Goal: Task Accomplishment & Management: Manage account settings

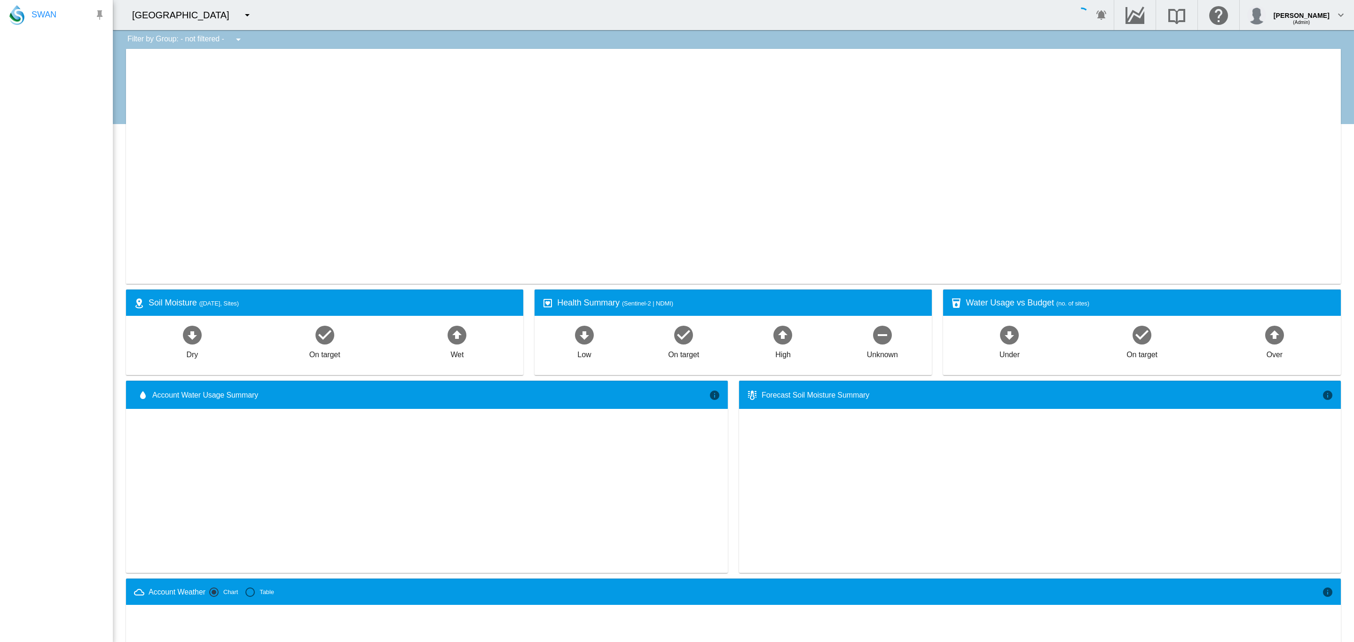
type input "**********"
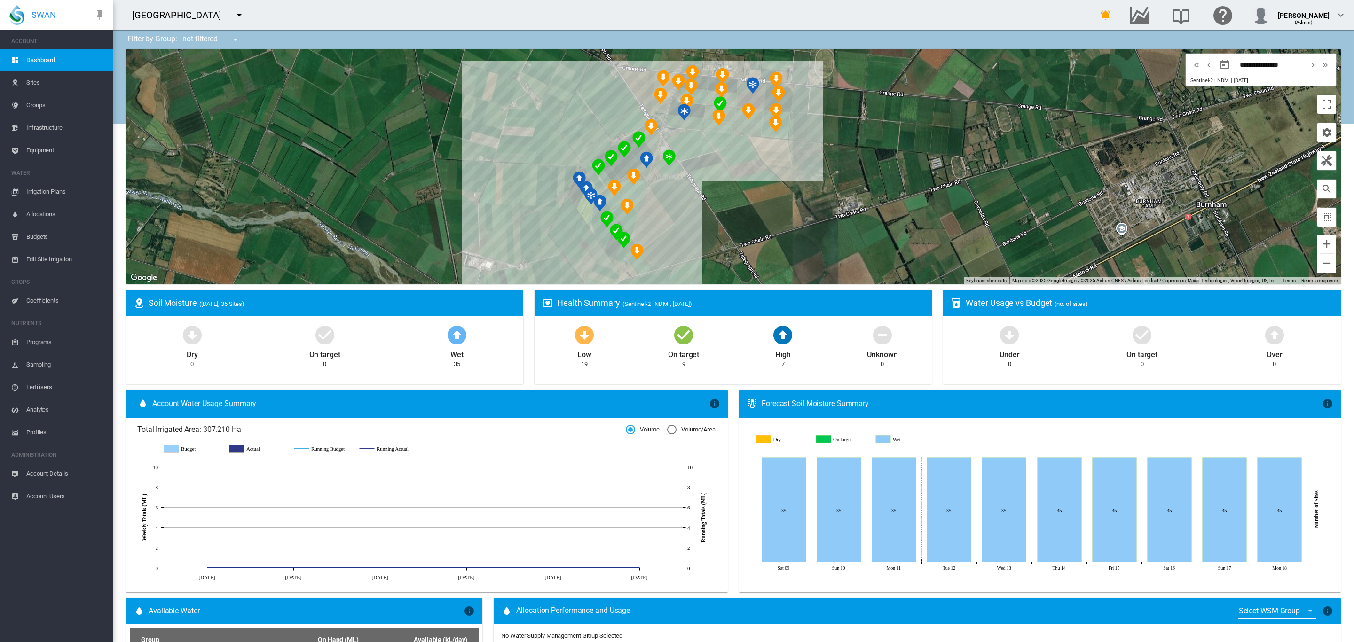
drag, startPoint x: 517, startPoint y: 155, endPoint x: 466, endPoint y: 164, distance: 52.4
click at [466, 164] on div "To navigate, press the arrow keys." at bounding box center [733, 166] width 1214 height 235
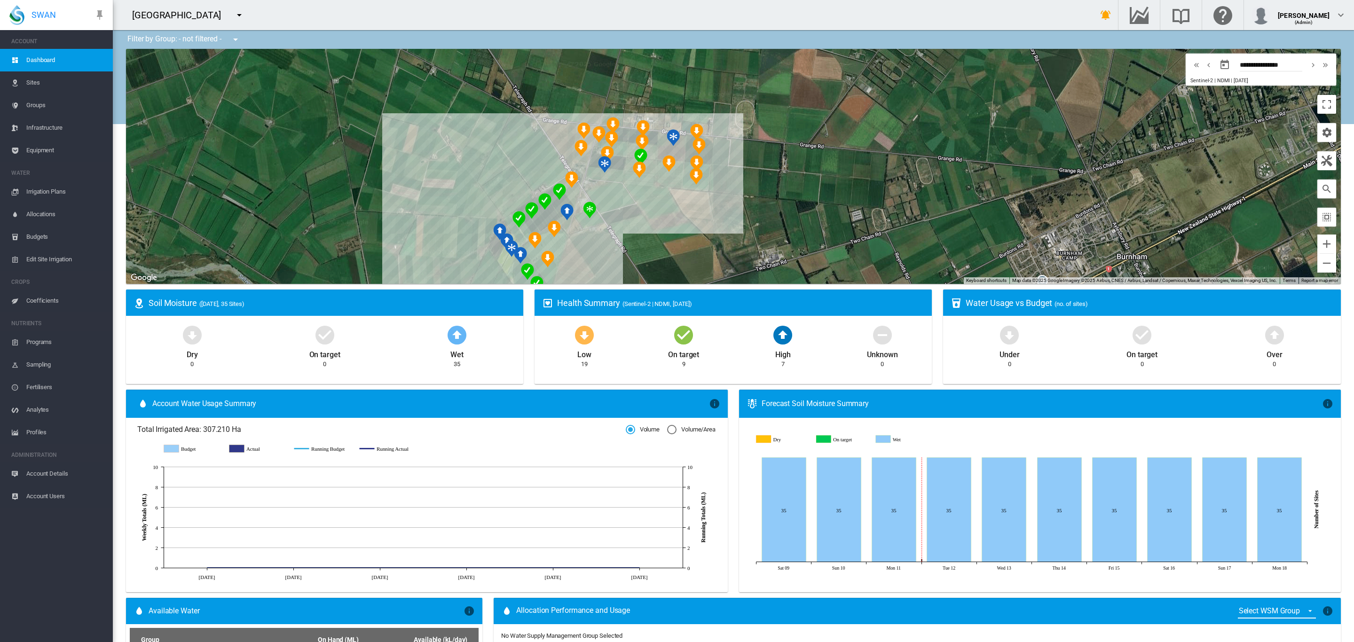
drag, startPoint x: 889, startPoint y: 199, endPoint x: 809, endPoint y: 254, distance: 96.3
click at [809, 254] on div "To navigate, press the arrow keys." at bounding box center [733, 166] width 1214 height 235
drag, startPoint x: 118, startPoint y: 103, endPoint x: 115, endPoint y: 143, distance: 40.1
click at [115, 143] on div "Filter by Group: - not filtered - - not filtered - 11-Span Pivot (Part Circle) …" at bounding box center [733, 579] width 1241 height 1098
drag, startPoint x: 116, startPoint y: 186, endPoint x: 125, endPoint y: 131, distance: 55.7
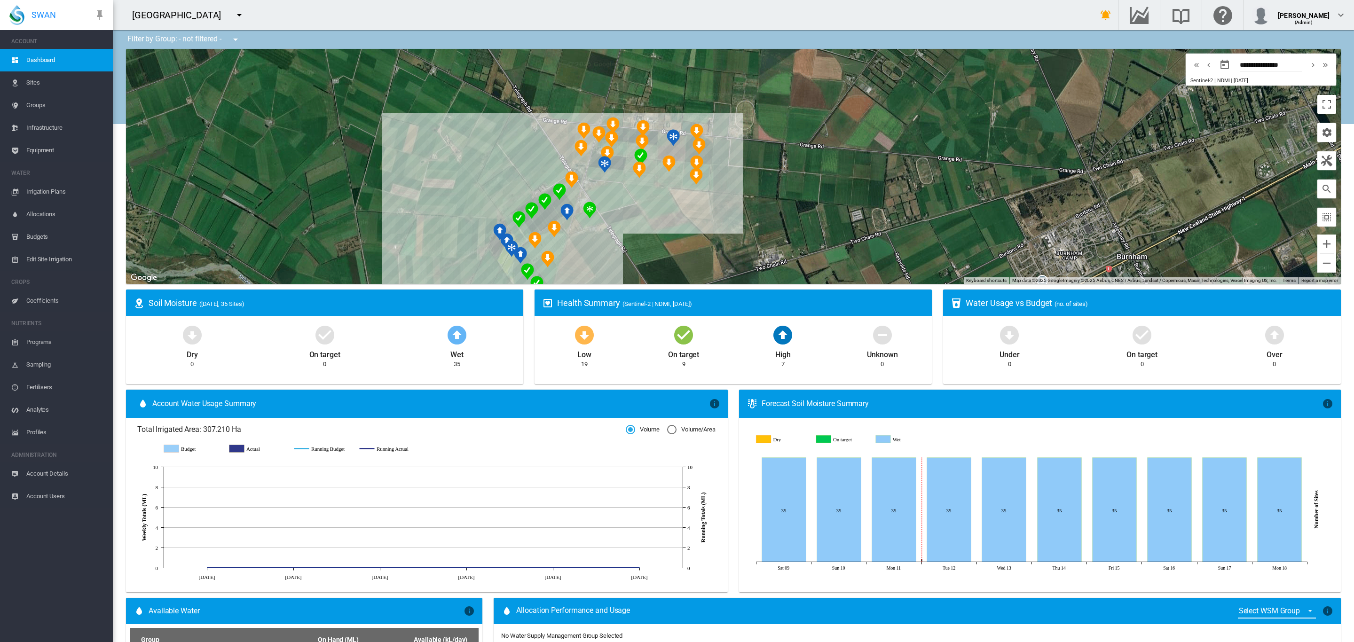
click at [125, 131] on div "Filter by Group: - not filtered - - not filtered - 11-Span Pivot (Part Circle) …" at bounding box center [733, 579] width 1241 height 1098
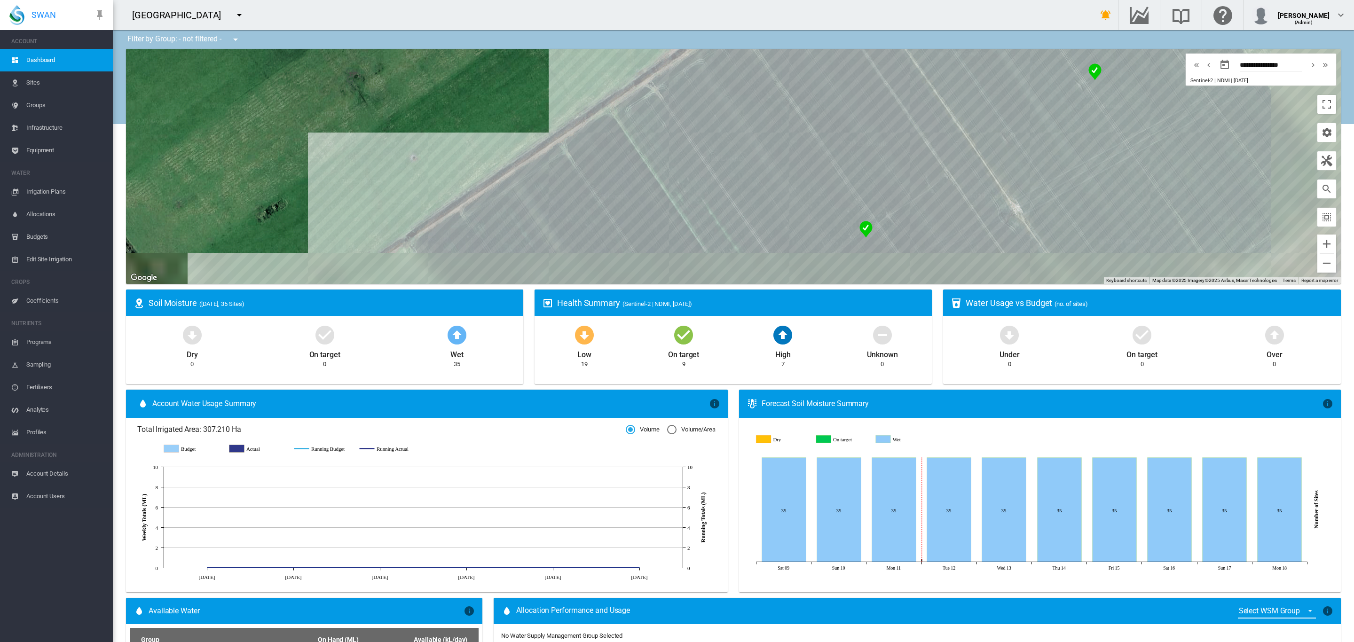
drag, startPoint x: 574, startPoint y: 175, endPoint x: 340, endPoint y: 34, distance: 273.4
click at [348, 37] on div "Filter by Group: - not filtered - - not filtered - 11-Span Pivot (Part Circle) …" at bounding box center [733, 579] width 1241 height 1098
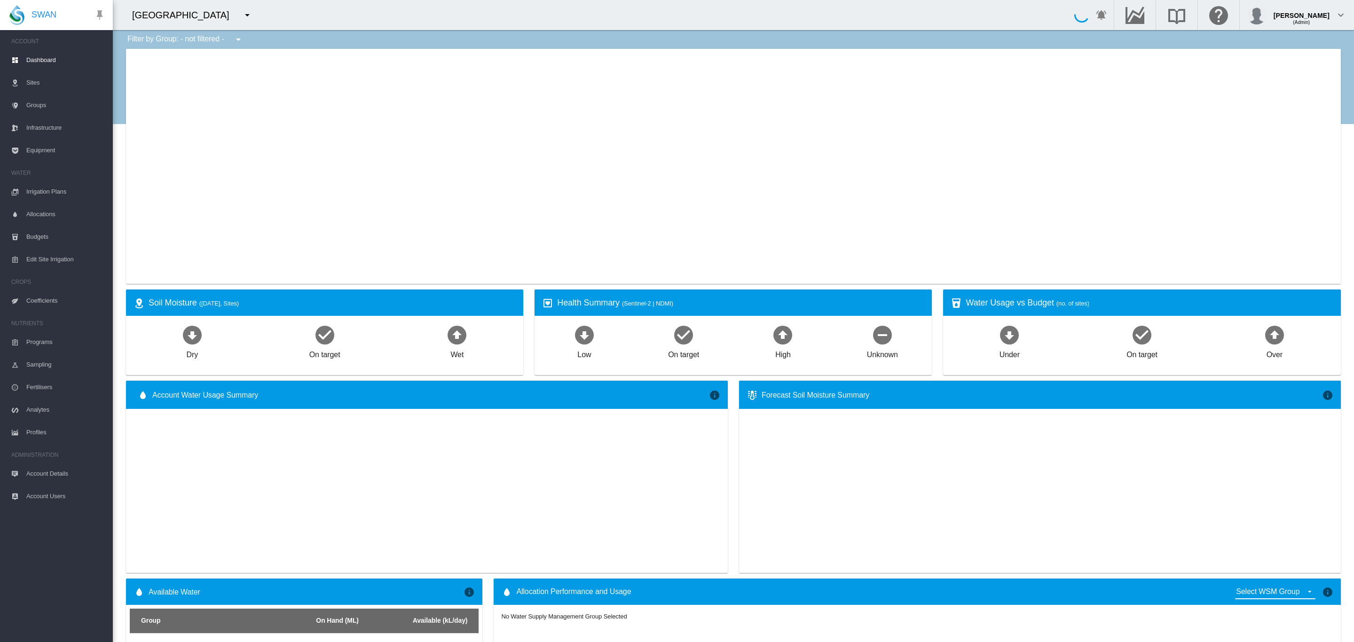
type input "**********"
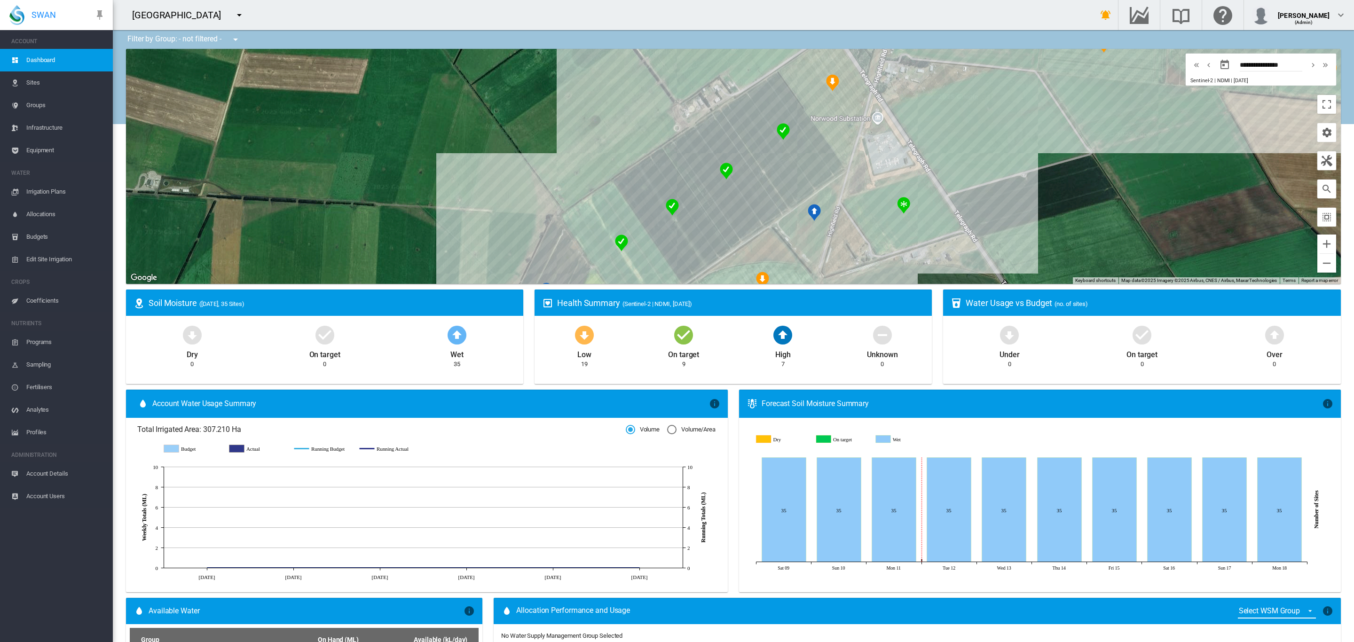
click at [234, 16] on md-icon "icon-menu-down" at bounding box center [239, 14] width 11 height 11
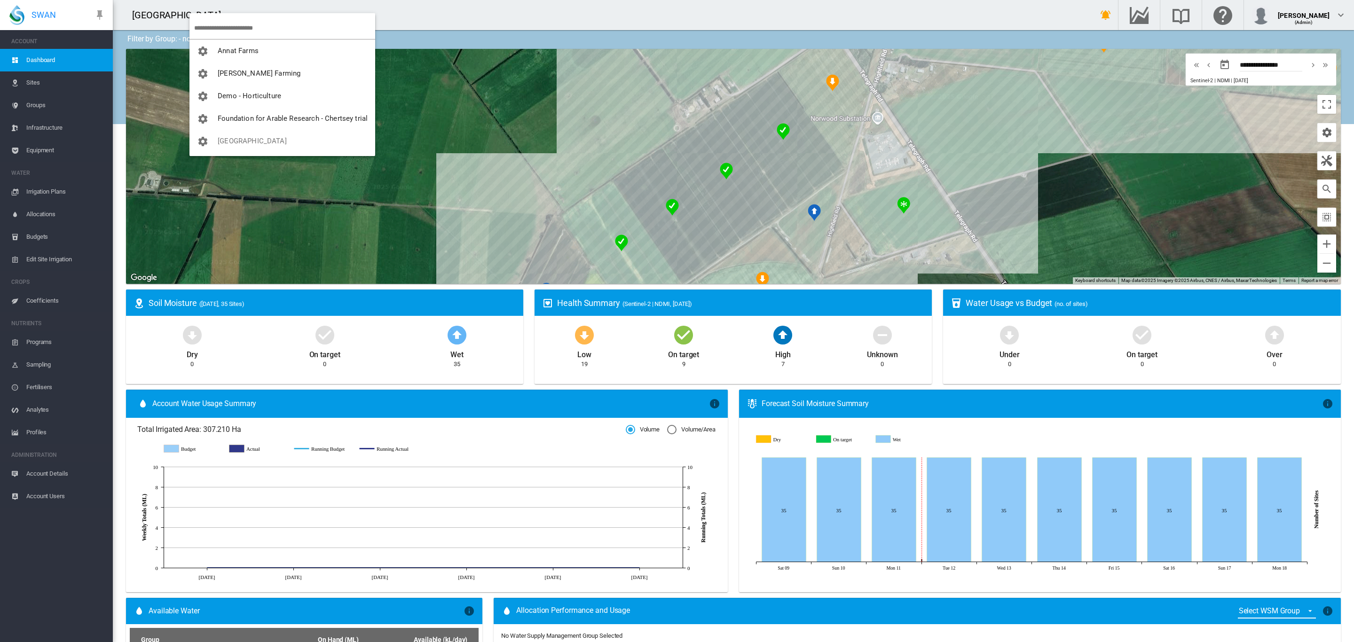
drag, startPoint x: 979, startPoint y: 156, endPoint x: 956, endPoint y: 276, distance: 123.0
click at [956, 276] on md-backdrop at bounding box center [677, 321] width 1354 height 642
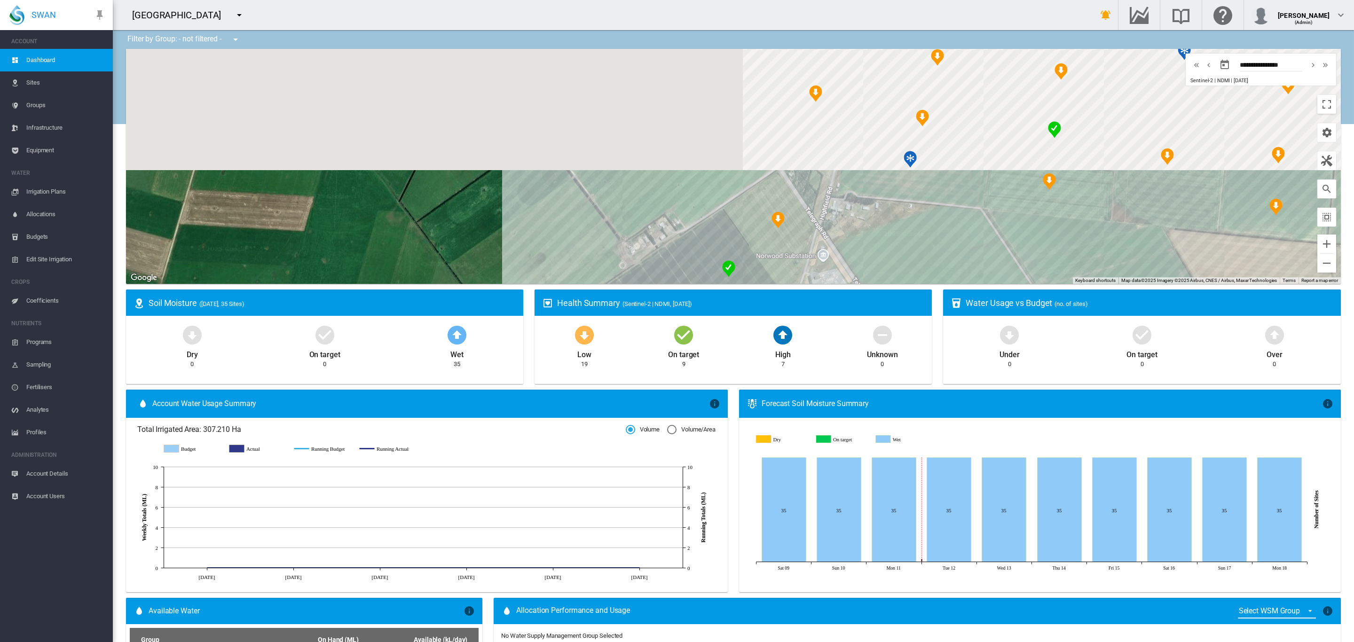
drag, startPoint x: 952, startPoint y: 104, endPoint x: 897, endPoint y: 250, distance: 155.1
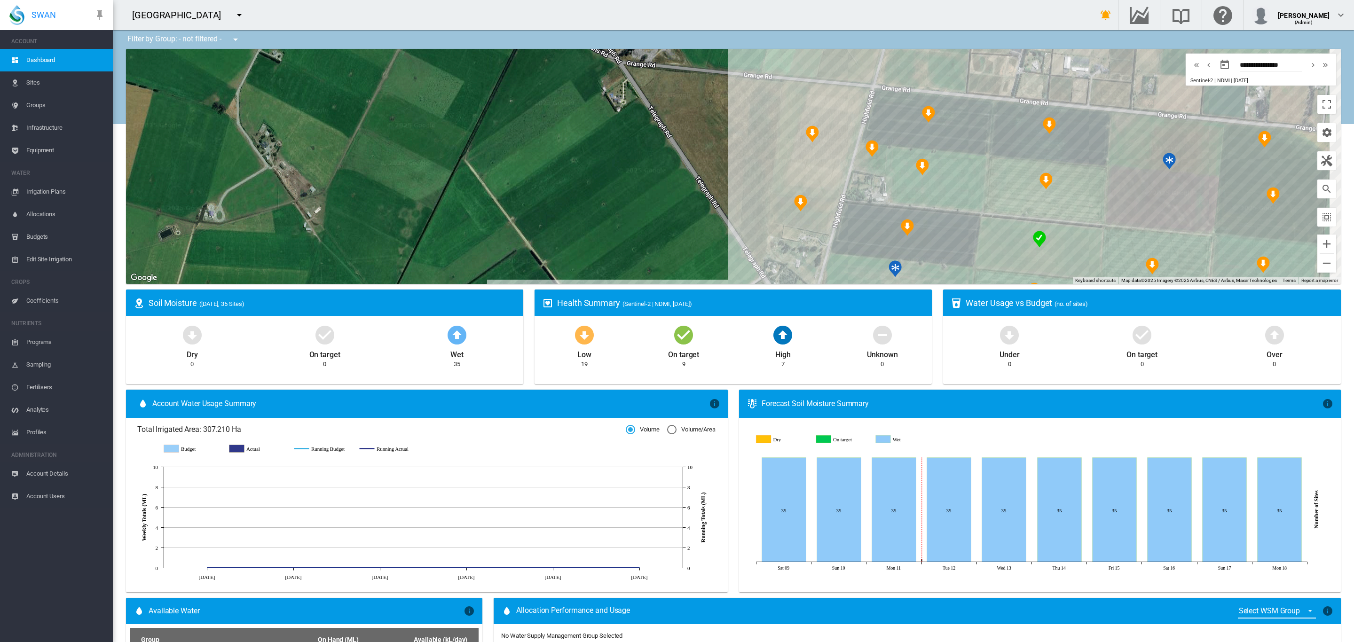
drag, startPoint x: 703, startPoint y: 129, endPoint x: 694, endPoint y: 231, distance: 102.8
click at [694, 231] on div "To navigate, press the arrow keys." at bounding box center [733, 166] width 1214 height 235
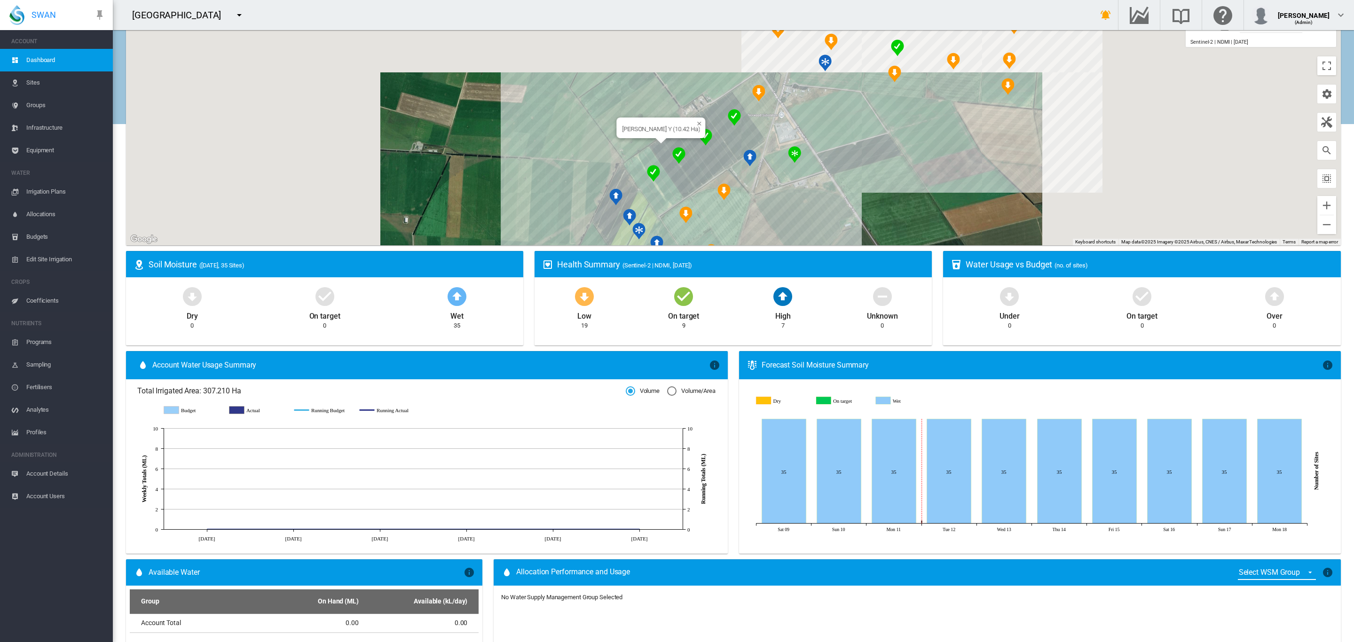
scroll to position [53, 0]
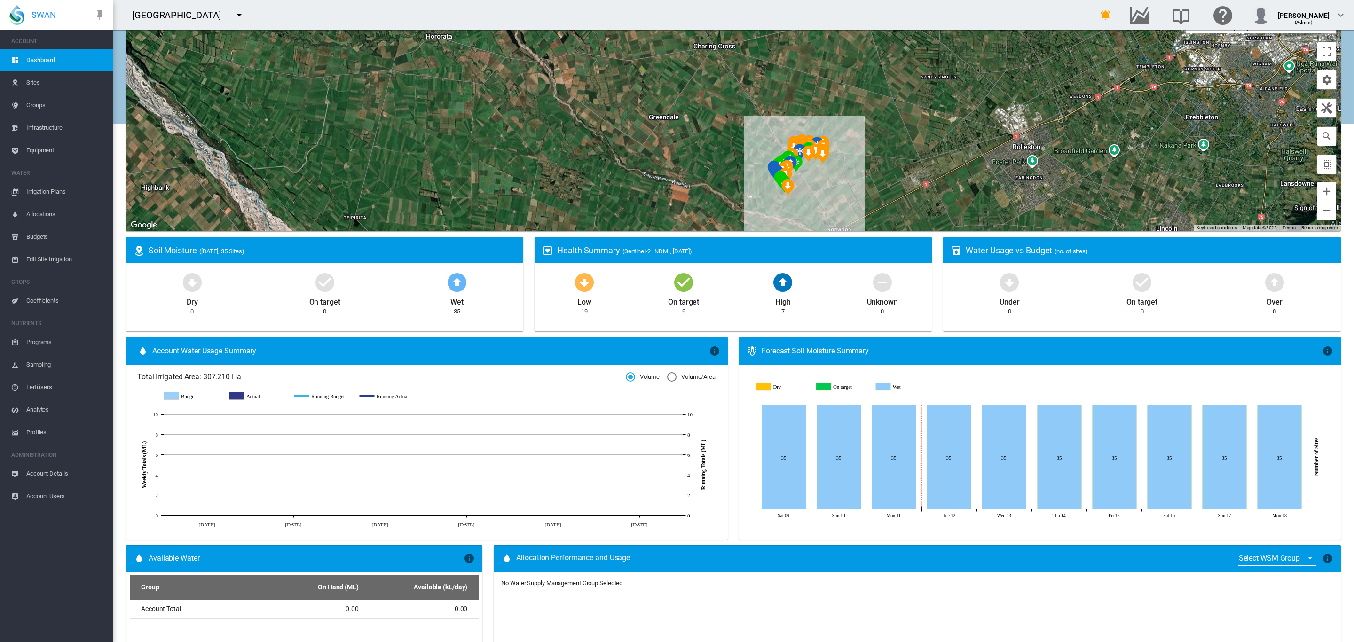
click at [234, 20] on md-icon "icon-menu-down" at bounding box center [239, 14] width 11 height 11
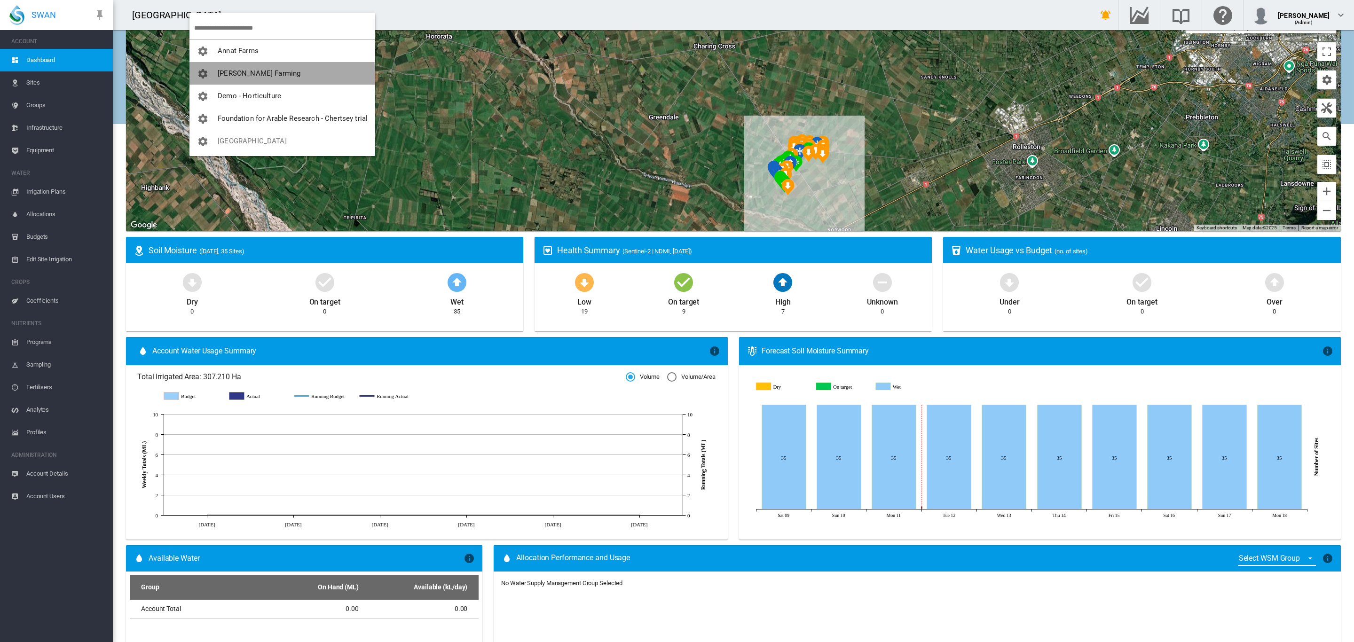
click at [264, 76] on span "[PERSON_NAME] Farming" at bounding box center [259, 73] width 83 height 8
